Goal: Transaction & Acquisition: Purchase product/service

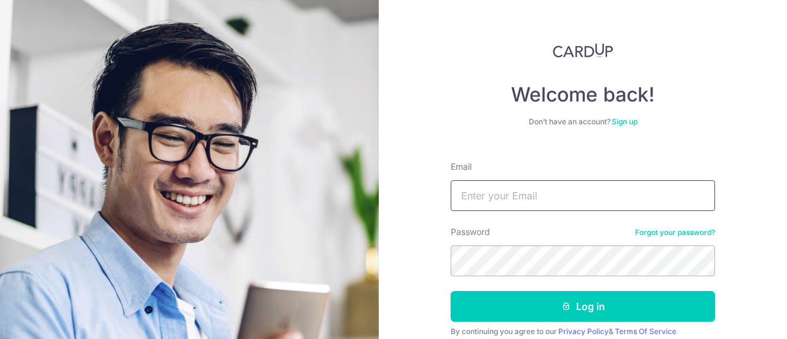
click at [592, 189] on input "Email" at bounding box center [583, 195] width 264 height 31
type input "[EMAIL_ADDRESS][DOMAIN_NAME]"
click at [451, 291] on button "Log in" at bounding box center [583, 306] width 264 height 31
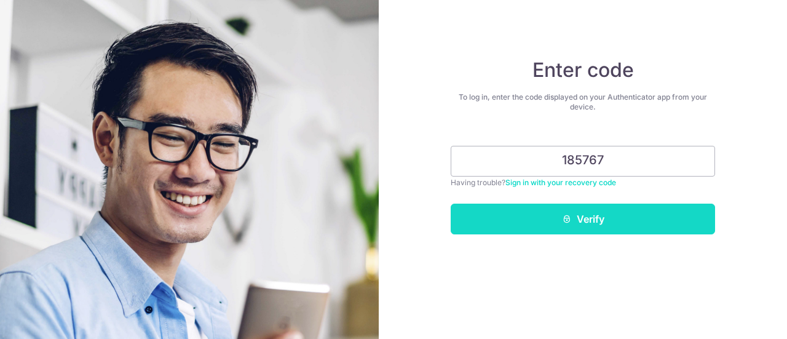
type input "185767"
click at [590, 217] on button "Verify" at bounding box center [583, 219] width 264 height 31
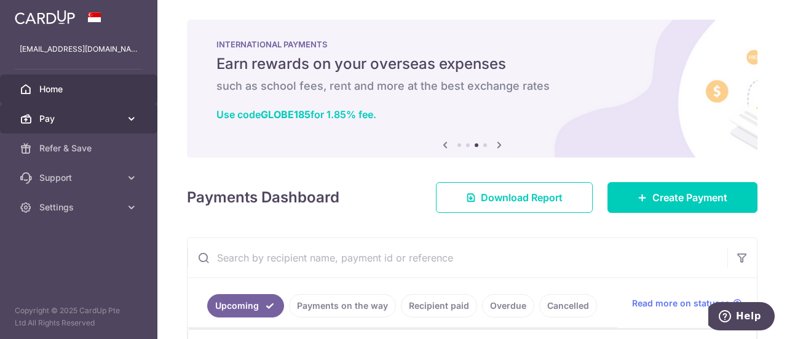
click at [108, 117] on span "Pay" at bounding box center [79, 119] width 81 height 12
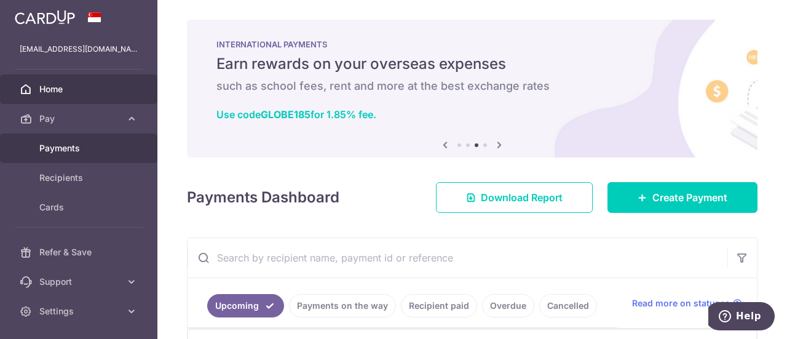
click at [92, 148] on span "Payments" at bounding box center [79, 148] width 81 height 12
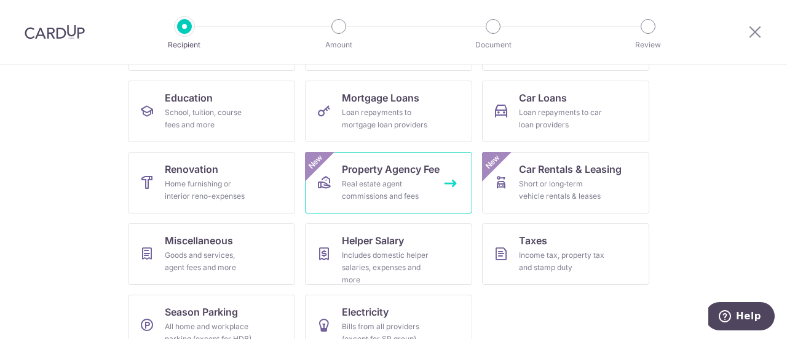
scroll to position [210, 0]
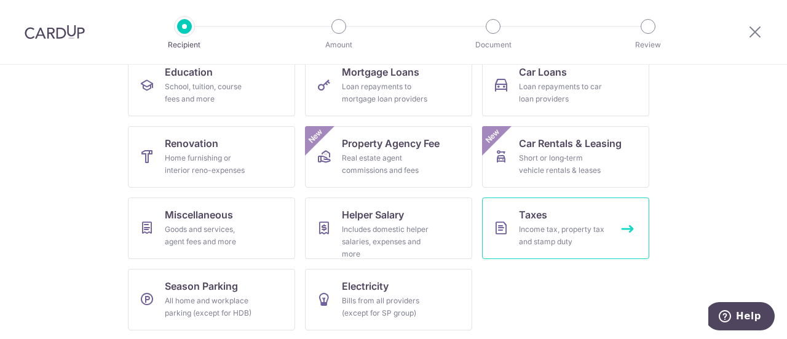
click at [533, 233] on div "Income tax, property tax and stamp duty" at bounding box center [563, 235] width 89 height 25
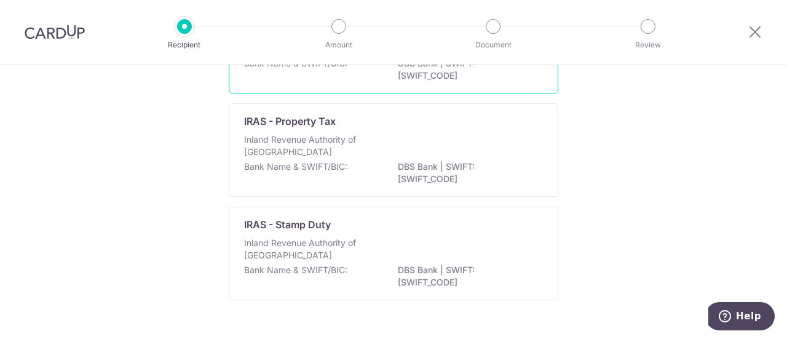
scroll to position [195, 0]
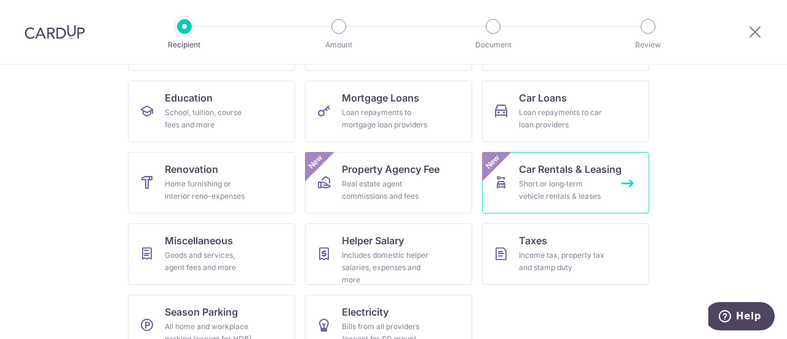
scroll to position [210, 0]
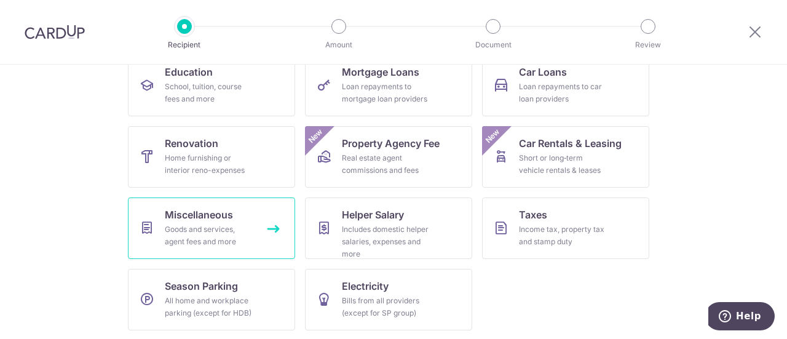
click at [236, 225] on div "Goods and services, agent fees and more" at bounding box center [209, 235] width 89 height 25
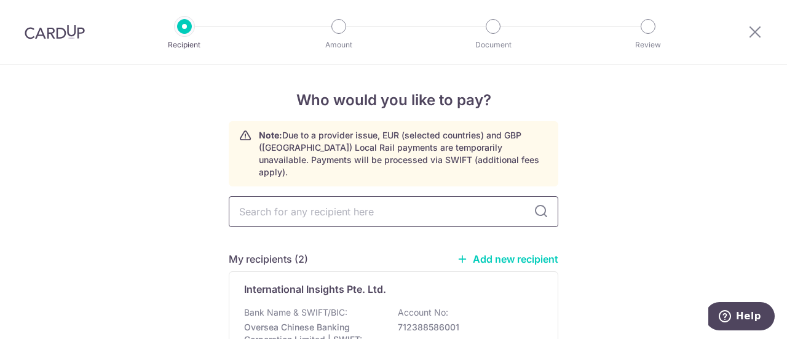
click at [397, 200] on input "text" at bounding box center [394, 211] width 330 height 31
type input "r"
type input "land transport"
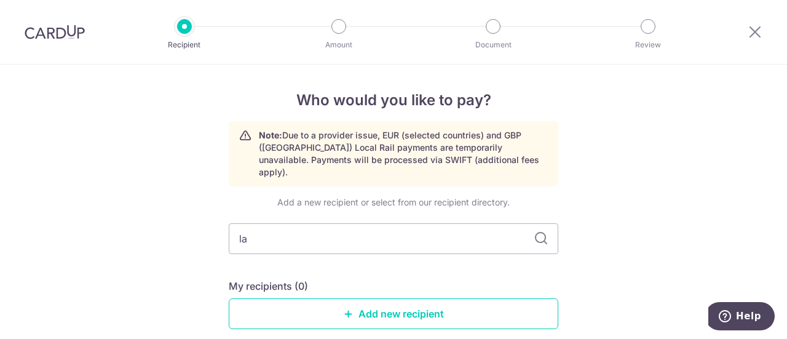
type input "l"
type input "LTA"
click at [539, 231] on icon at bounding box center [541, 238] width 15 height 15
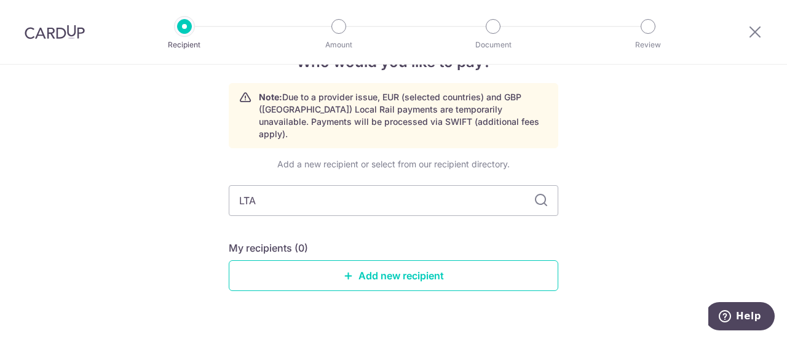
scroll to position [54, 0]
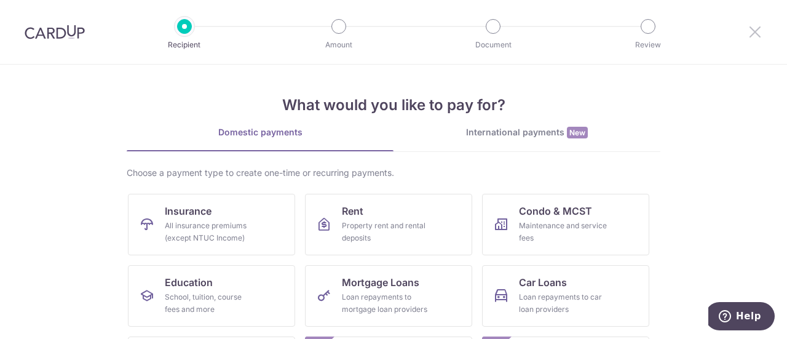
click at [760, 34] on icon at bounding box center [755, 31] width 15 height 15
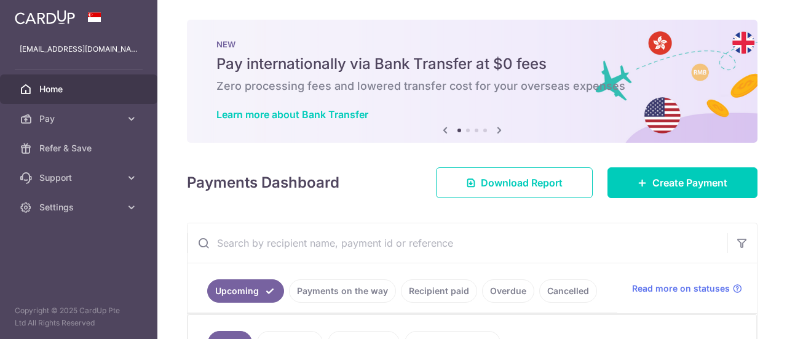
click at [755, 32] on div "× Pause Schedule Pause all future payments in this series Pause just this one p…" at bounding box center [472, 169] width 630 height 339
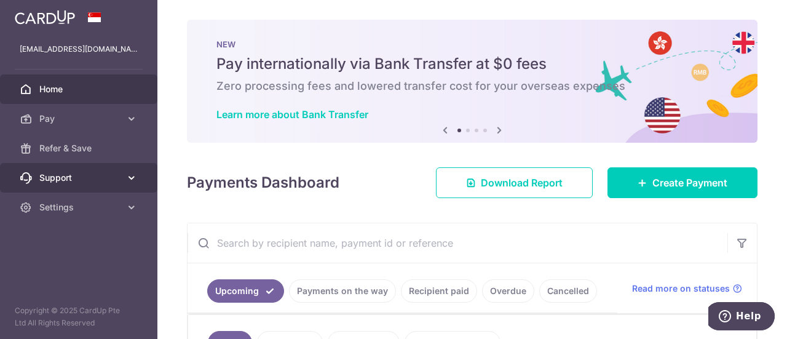
click at [108, 185] on link "Support" at bounding box center [78, 178] width 157 height 30
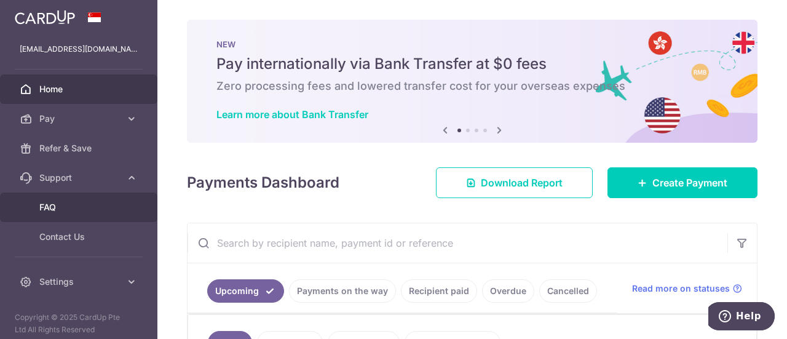
click at [95, 205] on span "FAQ" at bounding box center [79, 207] width 81 height 12
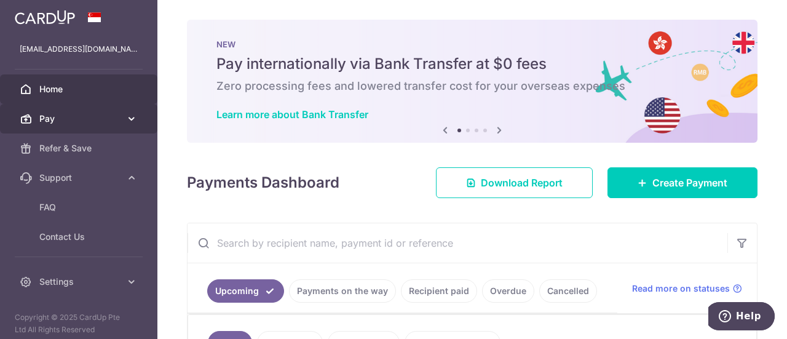
click at [84, 125] on link "Pay" at bounding box center [78, 119] width 157 height 30
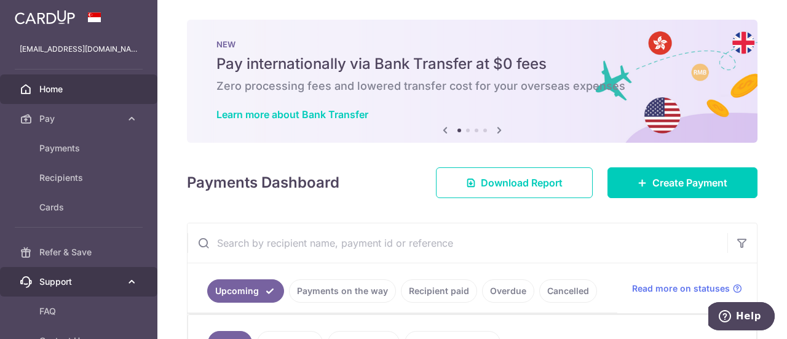
click at [91, 280] on span "Support" at bounding box center [79, 282] width 81 height 12
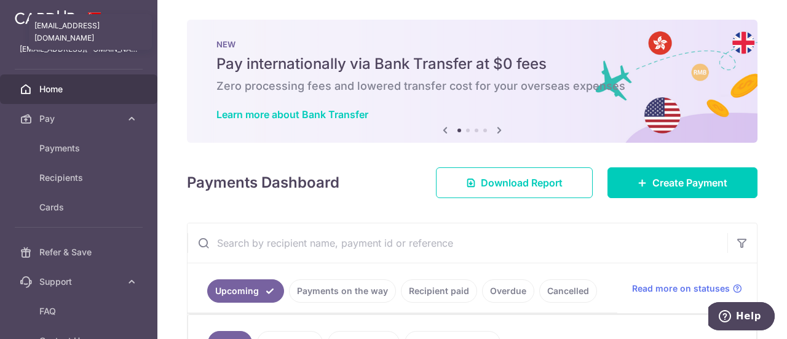
click at [81, 46] on p "[EMAIL_ADDRESS][DOMAIN_NAME]" at bounding box center [79, 49] width 118 height 12
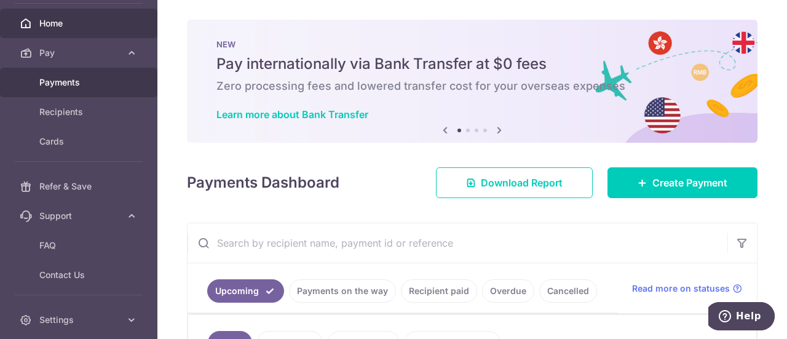
scroll to position [109, 0]
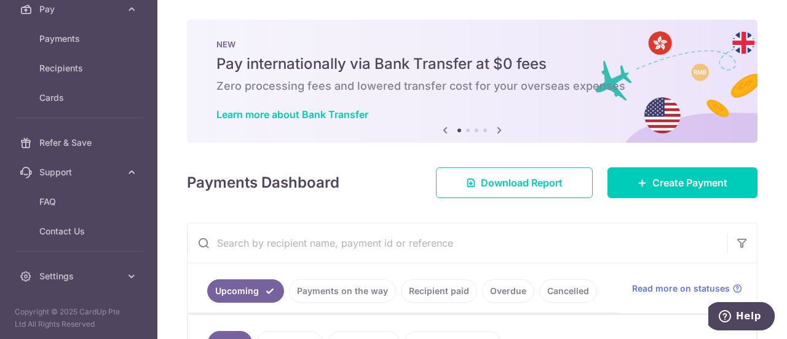
click at [89, 291] on aside "[EMAIL_ADDRESS][DOMAIN_NAME] Home Pay Payments Recipients Cards Refer & Save Su…" at bounding box center [78, 169] width 157 height 339
click at [93, 282] on link "Settings" at bounding box center [78, 276] width 157 height 30
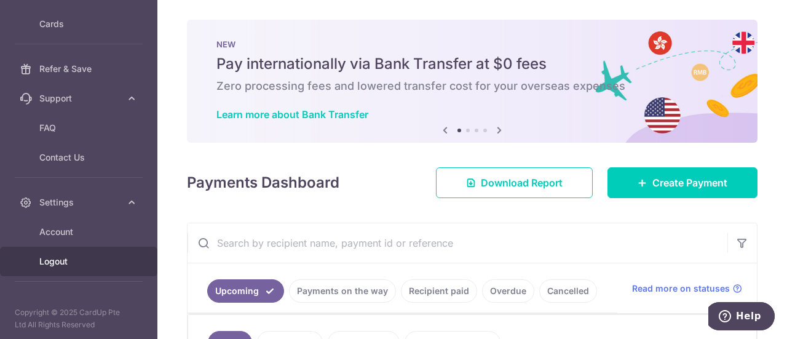
scroll to position [184, 0]
click at [102, 252] on link "Logout" at bounding box center [78, 261] width 157 height 30
